Goal: Task Accomplishment & Management: Use online tool/utility

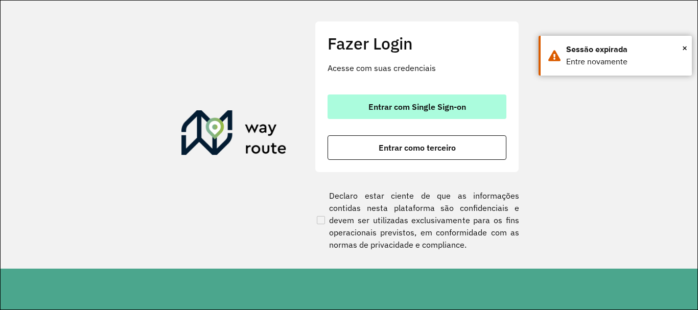
click at [472, 103] on button "Entrar com Single Sign-on" at bounding box center [417, 107] width 179 height 25
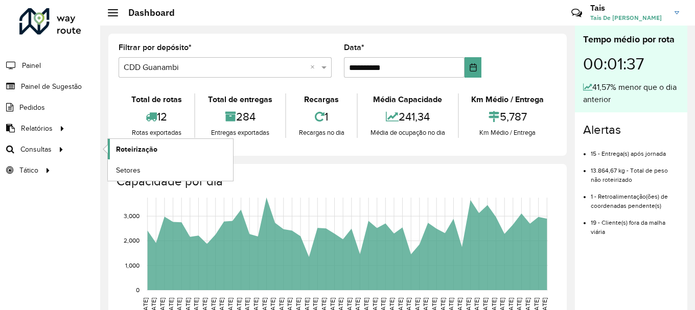
click at [152, 155] on link "Roteirização" at bounding box center [170, 149] width 125 height 20
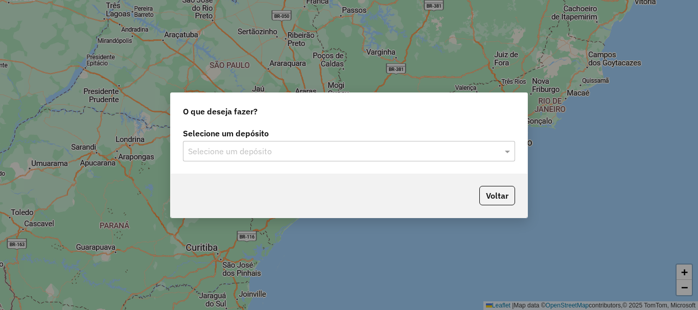
click at [199, 151] on input "text" at bounding box center [339, 152] width 302 height 12
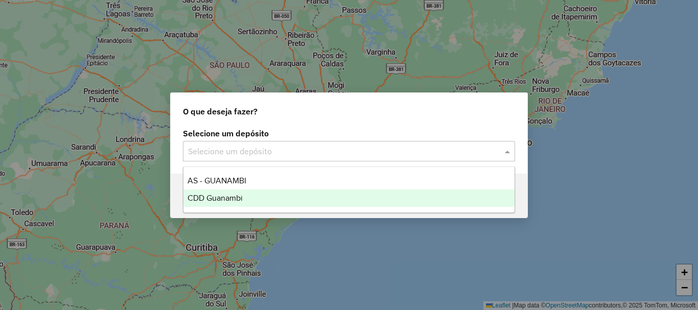
click at [251, 200] on div "CDD Guanambi" at bounding box center [348, 198] width 331 height 17
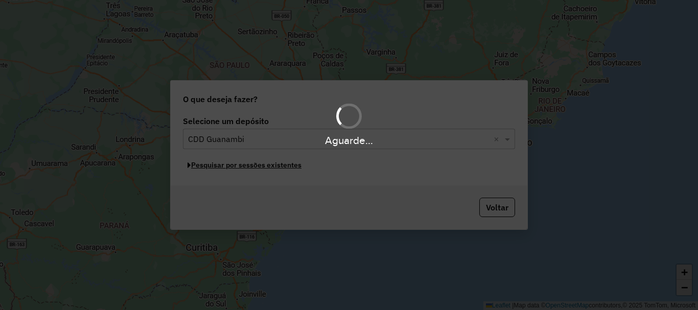
click at [219, 159] on button "Pesquisar por sessões existentes" at bounding box center [244, 165] width 123 height 16
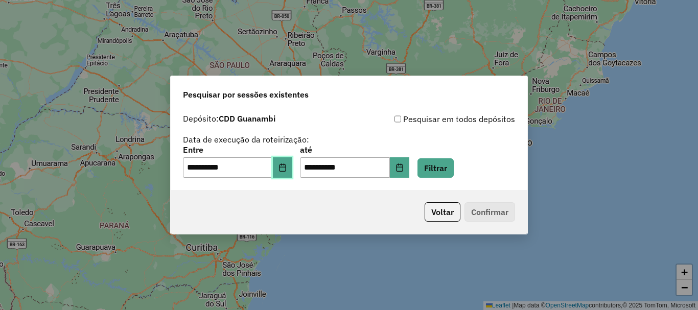
click at [280, 165] on button "Choose Date" at bounding box center [282, 167] width 19 height 20
click at [408, 135] on div "**********" at bounding box center [349, 145] width 332 height 65
click at [454, 168] on button "Filtrar" at bounding box center [436, 167] width 36 height 19
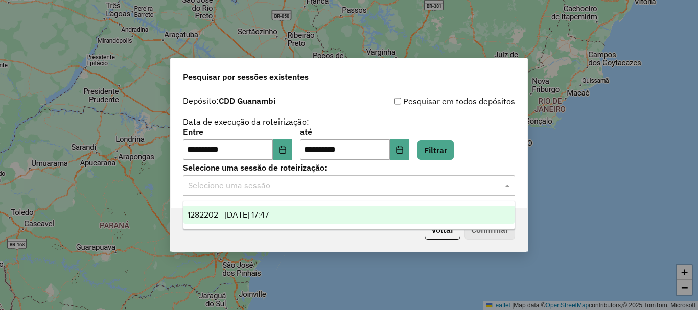
click at [242, 187] on input "text" at bounding box center [339, 186] width 302 height 12
click at [254, 218] on span "1282202 - 25/09/2025 17:47" at bounding box center [228, 215] width 81 height 9
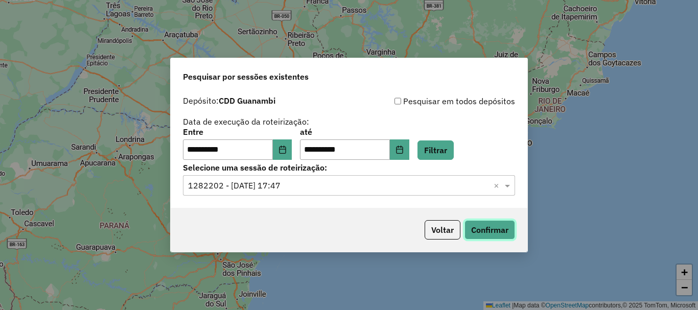
click at [494, 224] on button "Confirmar" at bounding box center [490, 229] width 51 height 19
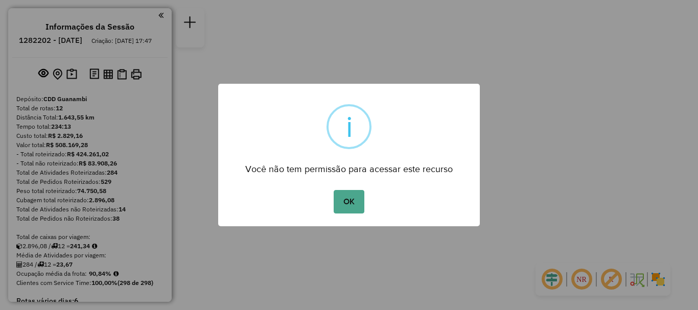
click at [366, 195] on div "OK No Cancel" at bounding box center [349, 202] width 262 height 29
click at [364, 197] on button "OK" at bounding box center [349, 202] width 30 height 24
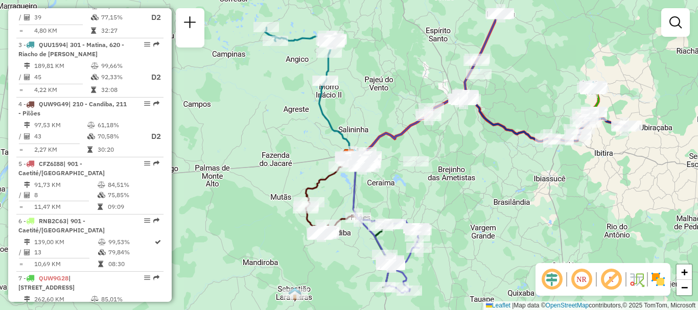
scroll to position [363, 0]
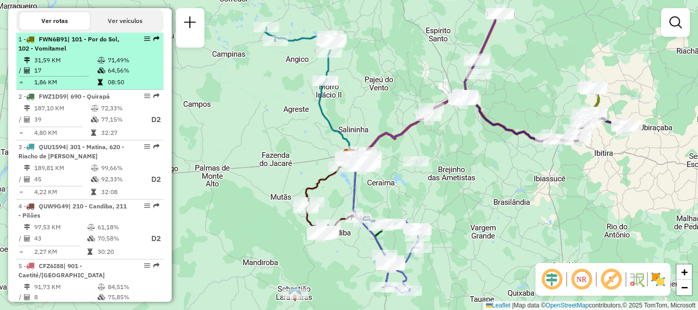
click at [93, 53] on div "1 - FWN6B91 | 101 - Por do Sol, 102 - Vomitamel" at bounding box center [72, 44] width 108 height 18
select select "**********"
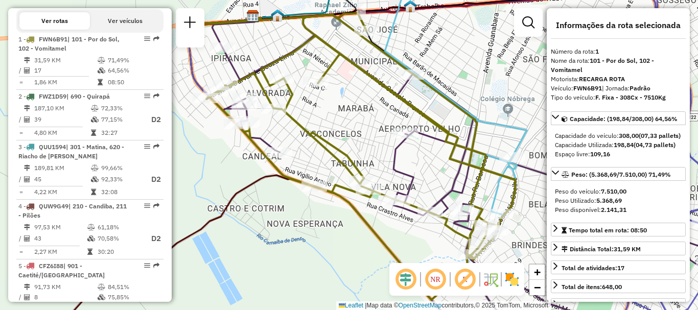
drag, startPoint x: 595, startPoint y: 221, endPoint x: 624, endPoint y: 220, distance: 28.6
click at [624, 205] on div "Peso Utilizado: 5.368,69" at bounding box center [618, 200] width 127 height 9
copy div "5.368,69"
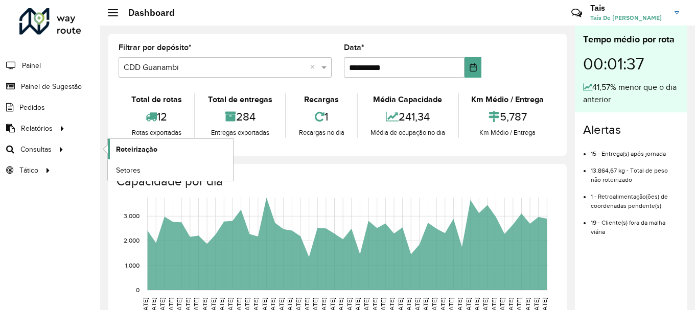
click at [136, 148] on span "Roteirização" at bounding box center [136, 149] width 41 height 11
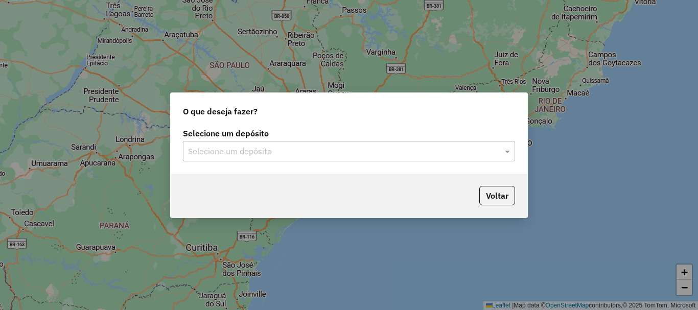
click at [338, 149] on input "text" at bounding box center [339, 152] width 302 height 12
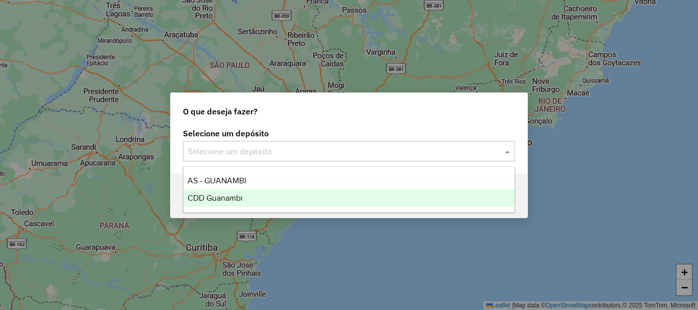
click at [247, 194] on div "CDD Guanambi" at bounding box center [348, 198] width 331 height 17
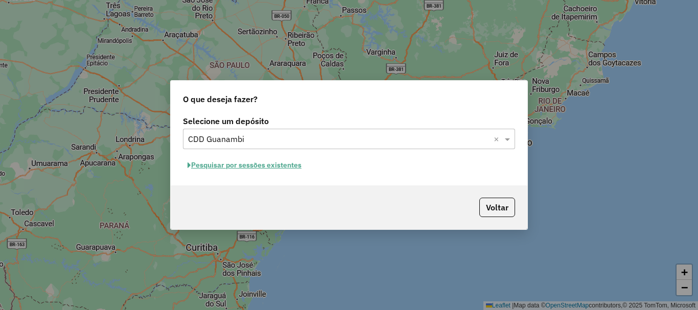
click at [290, 169] on button "Pesquisar por sessões existentes" at bounding box center [244, 165] width 123 height 16
